Goal: Task Accomplishment & Management: Complete application form

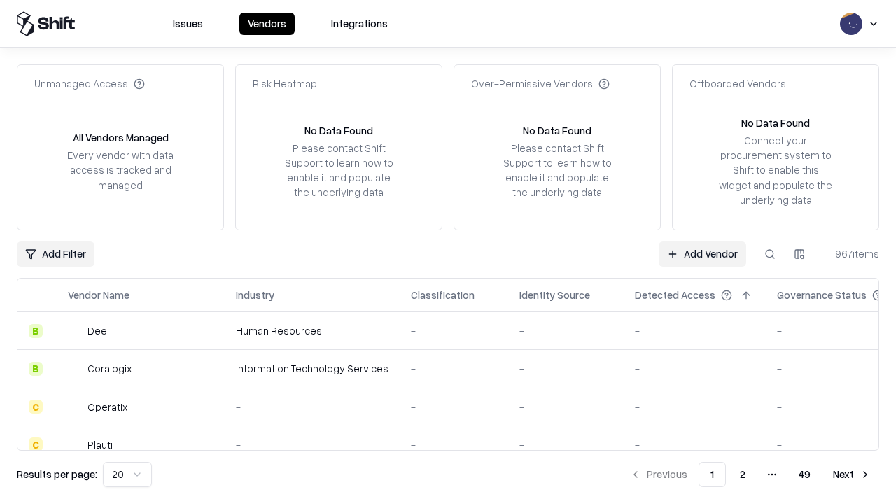
click at [702, 253] on link "Add Vendor" at bounding box center [702, 253] width 87 height 25
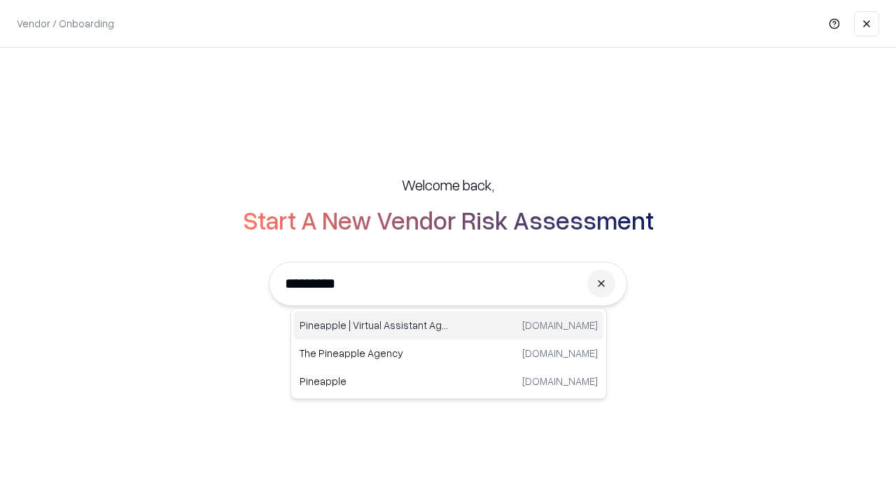
click at [449, 325] on div "Pineapple | Virtual Assistant Agency [DOMAIN_NAME]" at bounding box center [448, 325] width 309 height 28
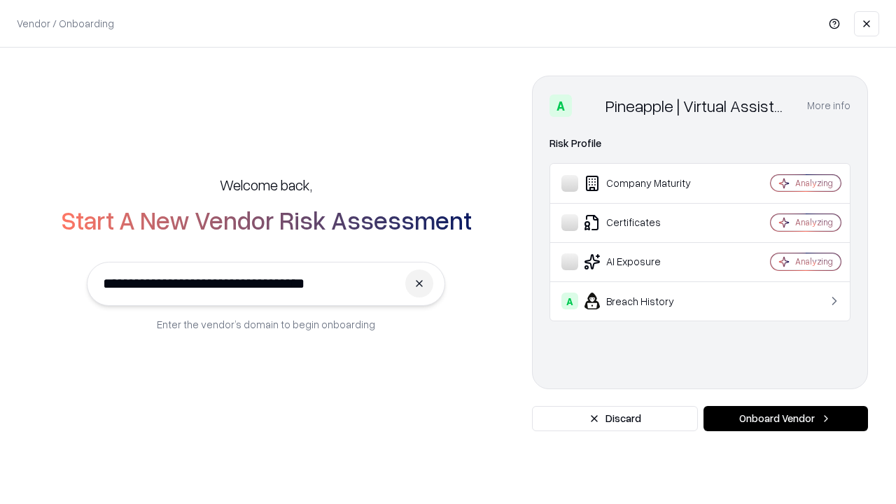
type input "**********"
click at [785, 419] on button "Onboard Vendor" at bounding box center [785, 418] width 164 height 25
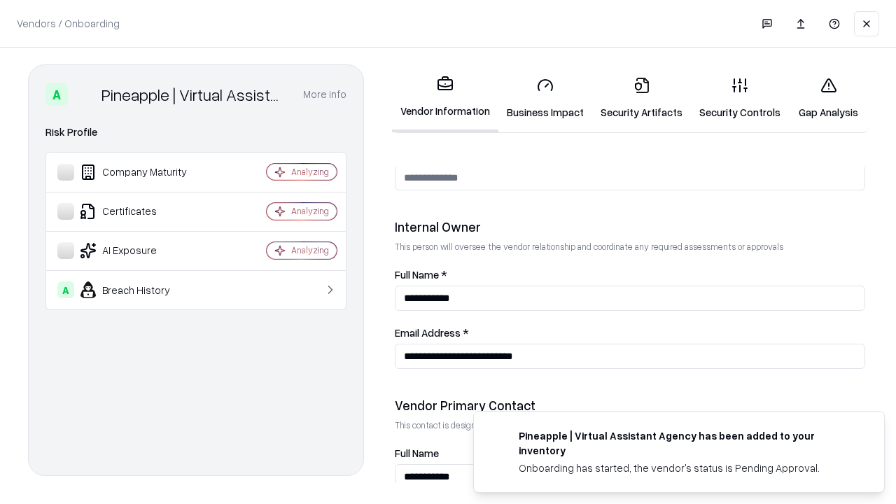
scroll to position [725, 0]
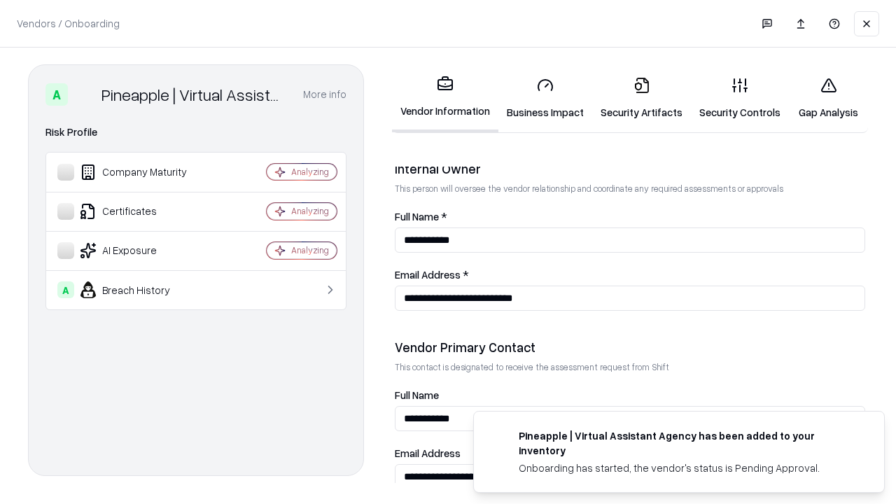
click at [545, 98] on link "Business Impact" at bounding box center [545, 98] width 94 height 65
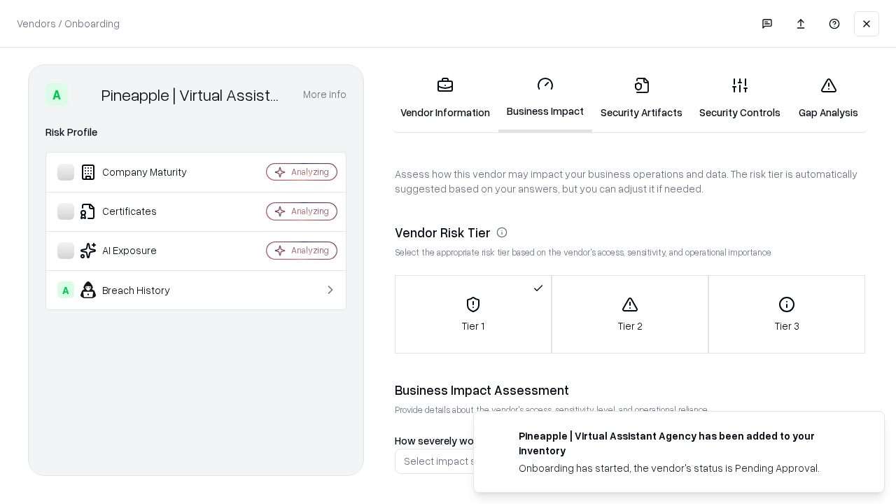
click at [641, 98] on link "Security Artifacts" at bounding box center [641, 98] width 99 height 65
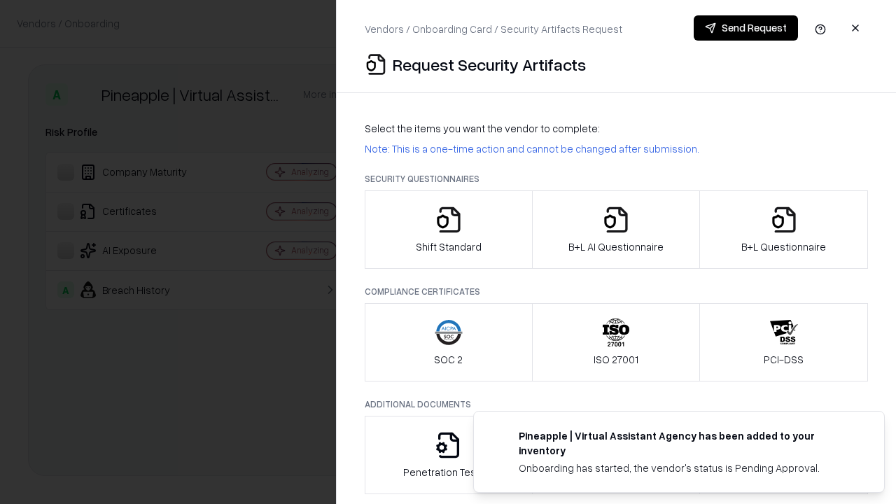
click at [448, 230] on icon "button" at bounding box center [449, 220] width 28 height 28
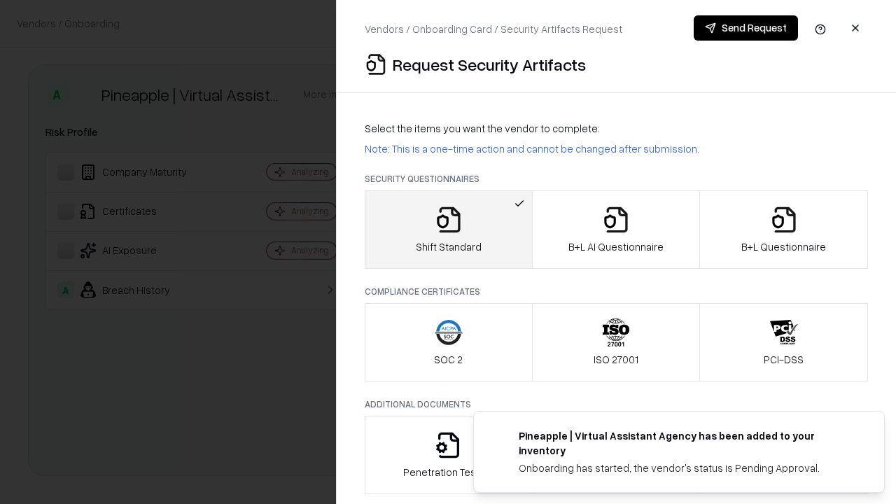
click at [745, 28] on button "Send Request" at bounding box center [746, 27] width 104 height 25
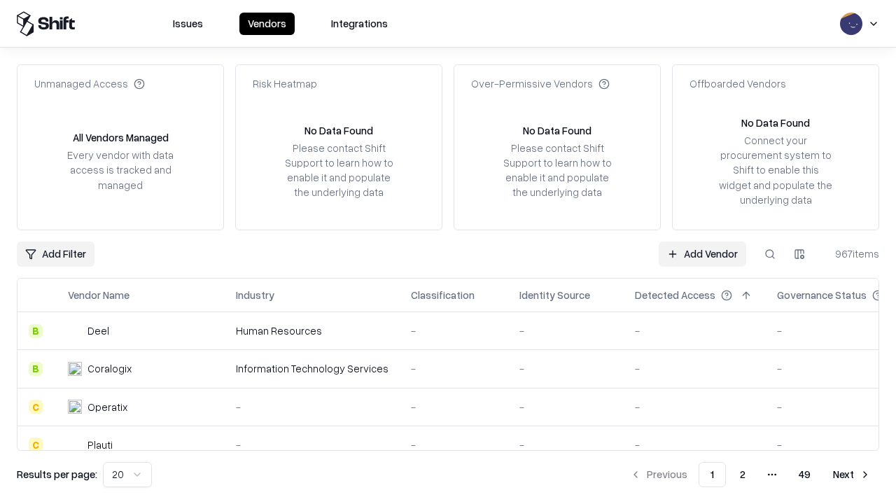
click at [770, 253] on button at bounding box center [769, 253] width 25 height 25
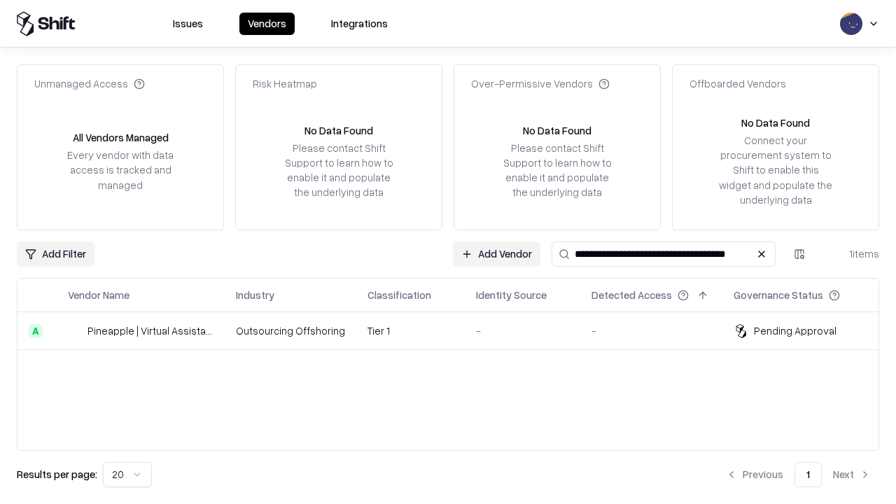
type input "**********"
click at [456, 330] on td "Tier 1" at bounding box center [410, 331] width 108 height 38
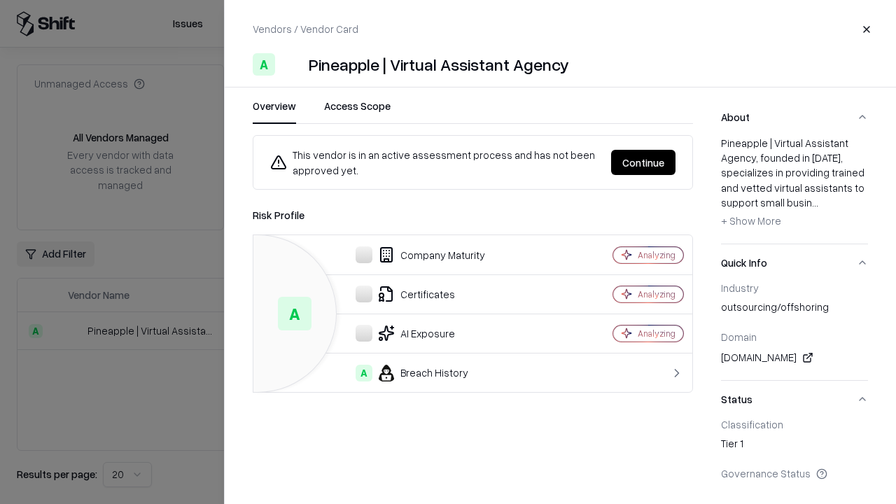
click at [643, 162] on button "Continue" at bounding box center [643, 162] width 64 height 25
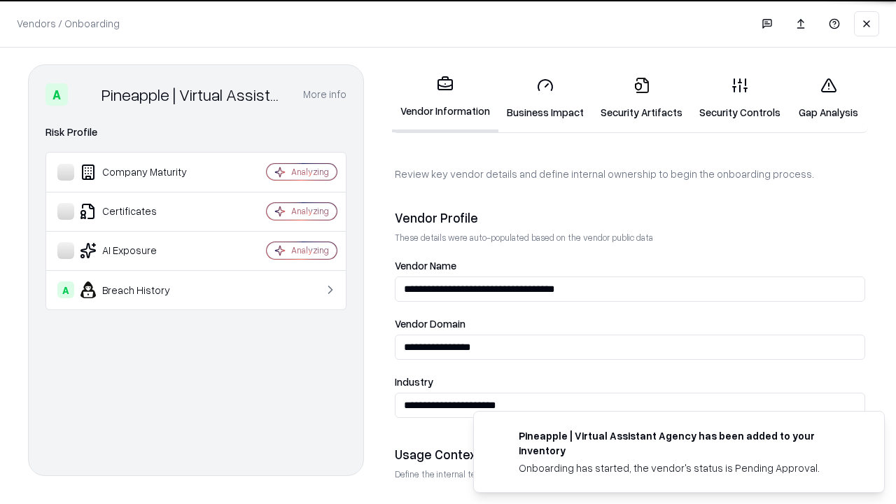
click at [641, 98] on link "Security Artifacts" at bounding box center [641, 98] width 99 height 65
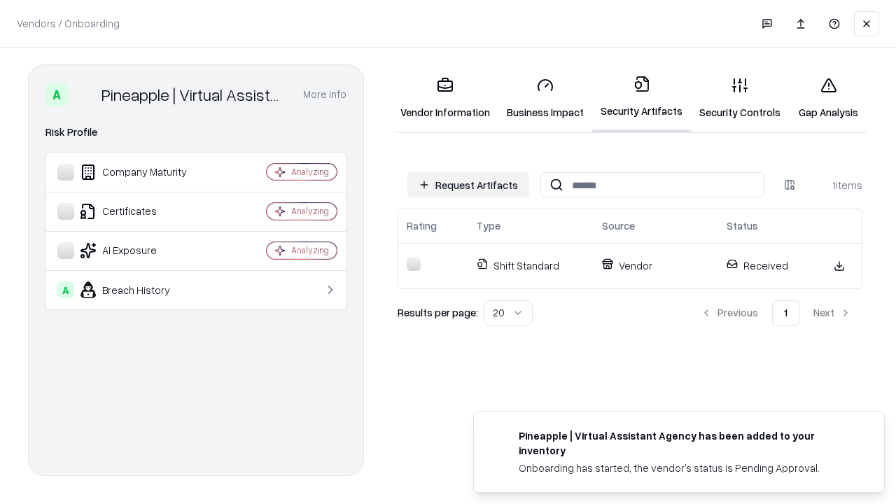
click at [828, 98] on link "Gap Analysis" at bounding box center [828, 98] width 79 height 65
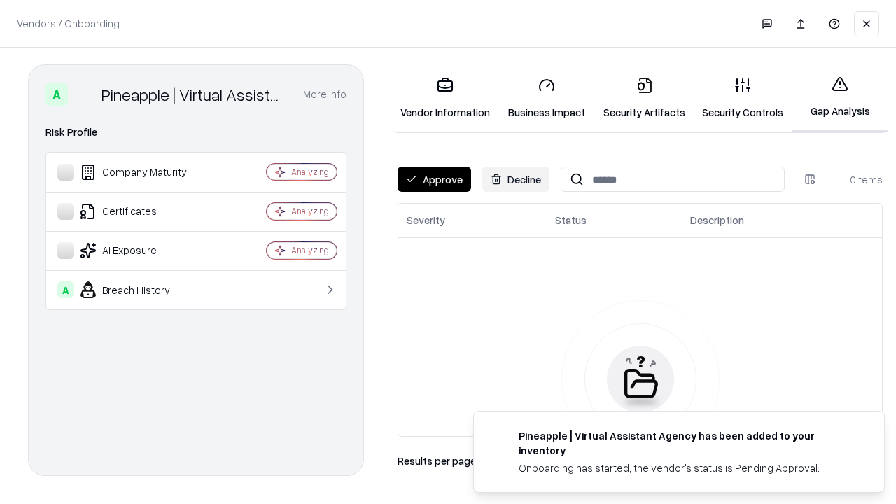
click at [434, 179] on button "Approve" at bounding box center [434, 179] width 73 height 25
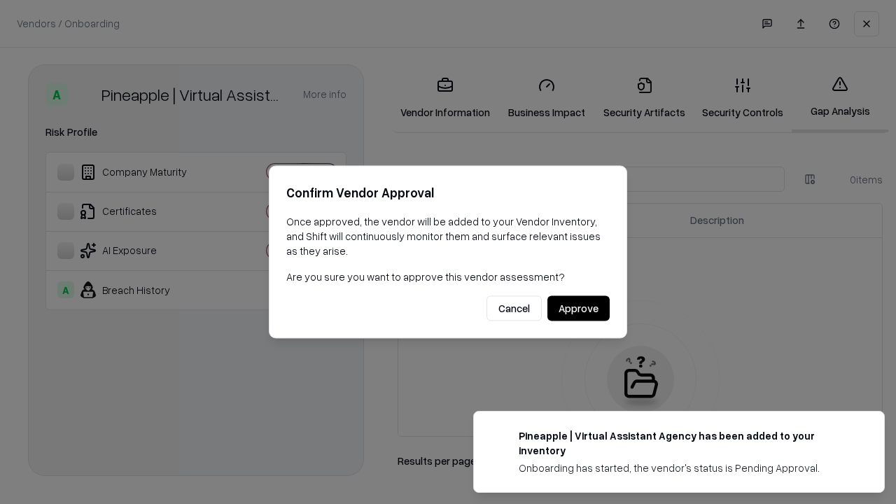
click at [578, 308] on button "Approve" at bounding box center [578, 308] width 62 height 25
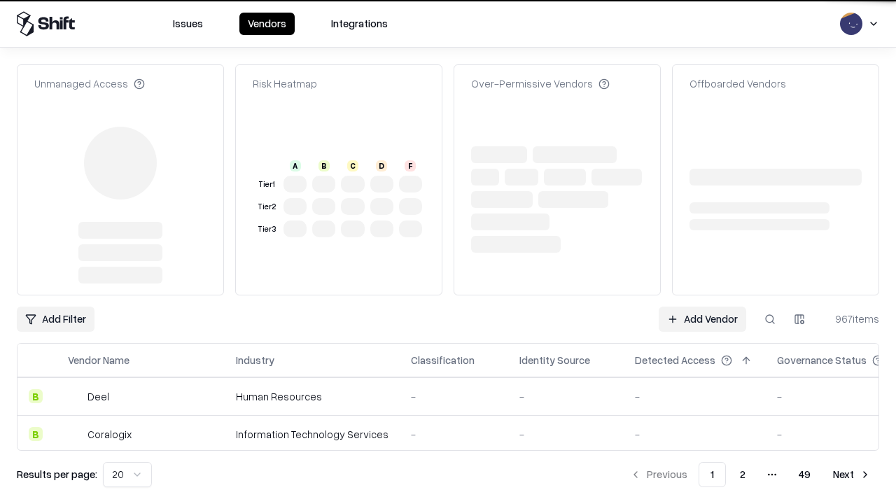
type input "**********"
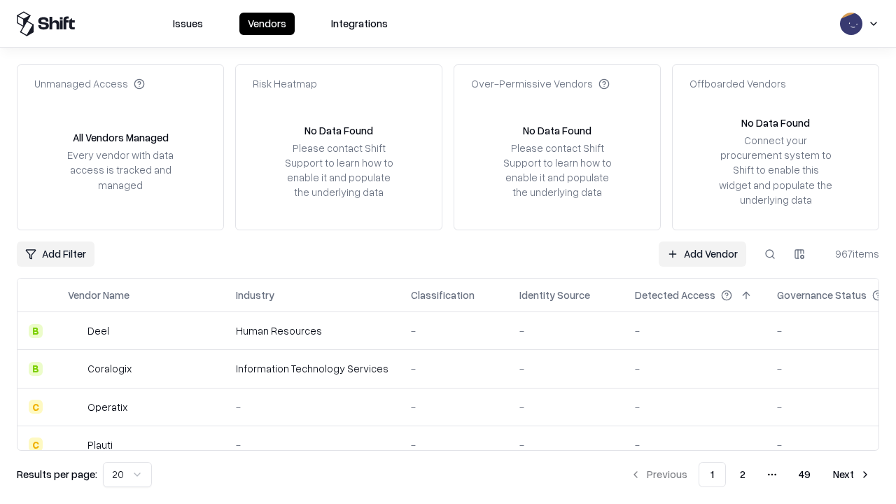
click at [702, 253] on link "Add Vendor" at bounding box center [702, 253] width 87 height 25
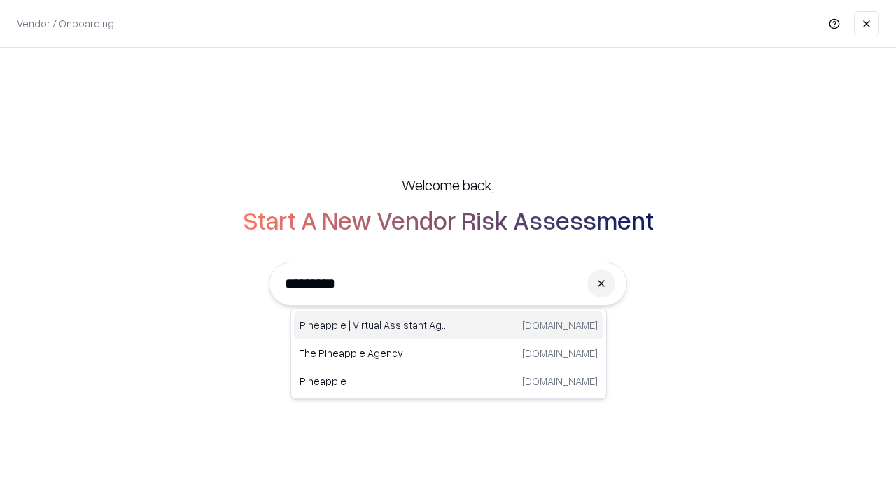
click at [449, 325] on div "Pineapple | Virtual Assistant Agency [DOMAIN_NAME]" at bounding box center [448, 325] width 309 height 28
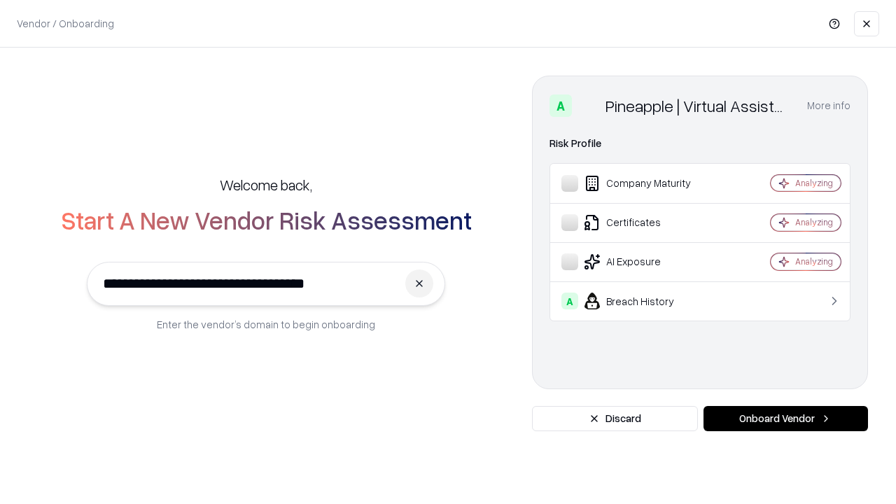
type input "**********"
click at [785, 419] on button "Onboard Vendor" at bounding box center [785, 418] width 164 height 25
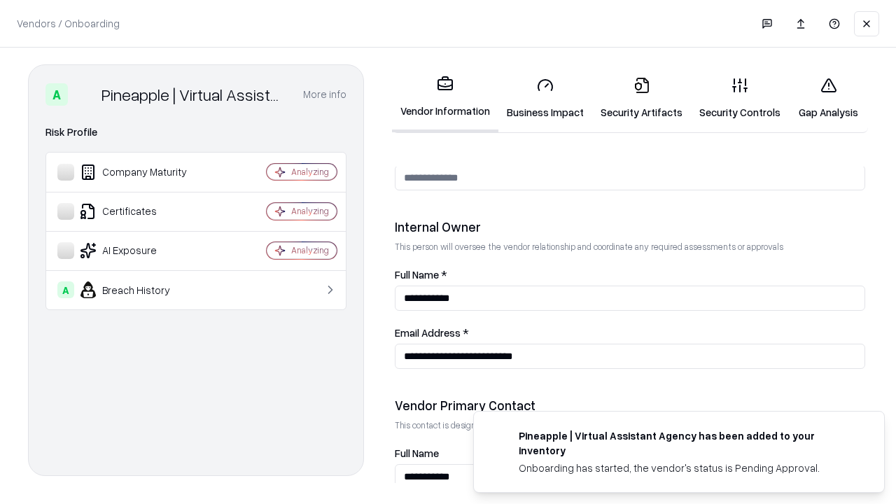
scroll to position [725, 0]
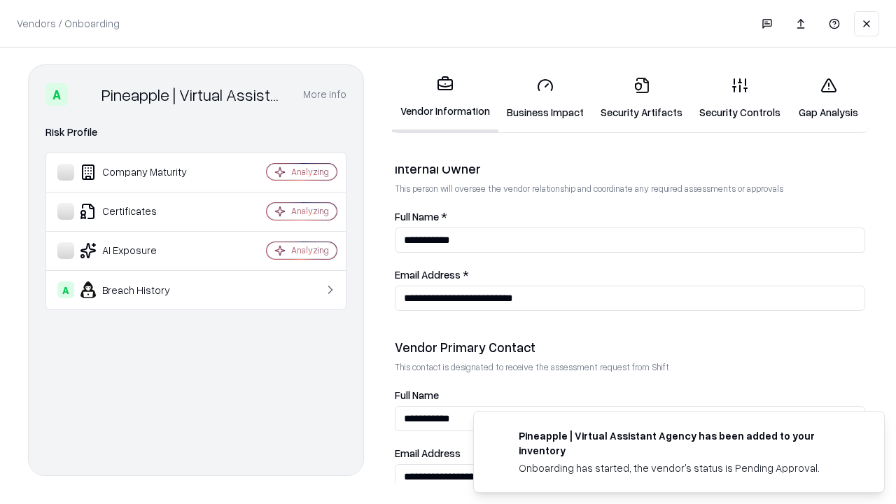
click at [828, 98] on link "Gap Analysis" at bounding box center [828, 98] width 79 height 65
